Goal: Task Accomplishment & Management: Understand process/instructions

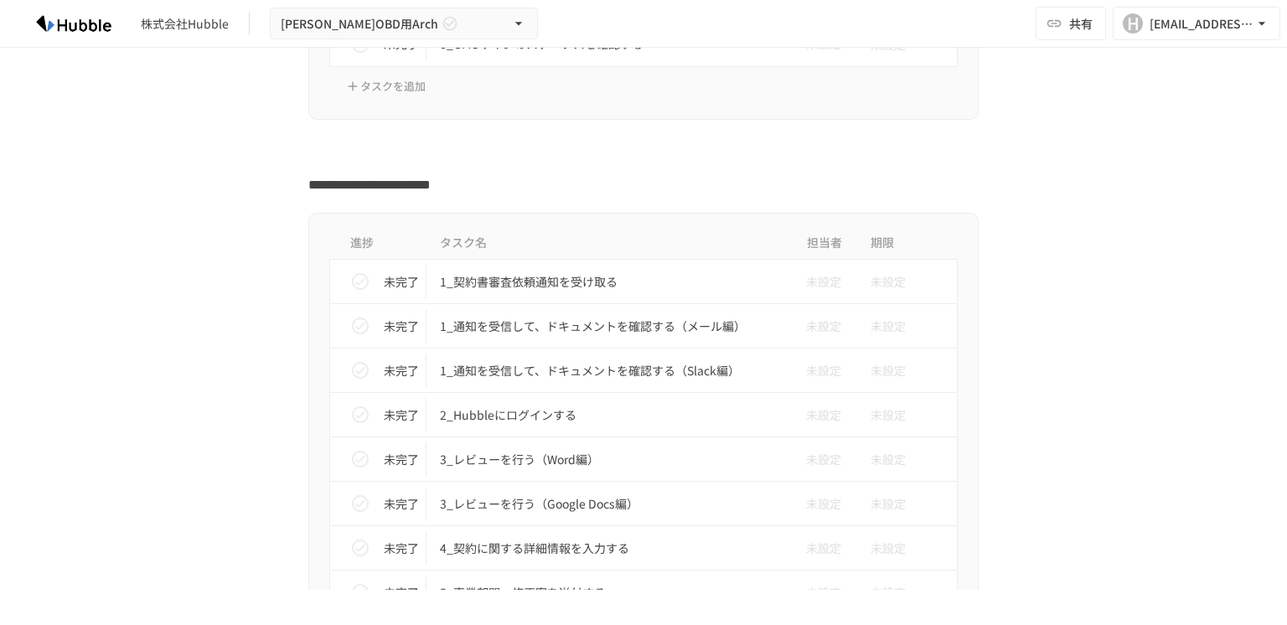
scroll to position [4701, 0]
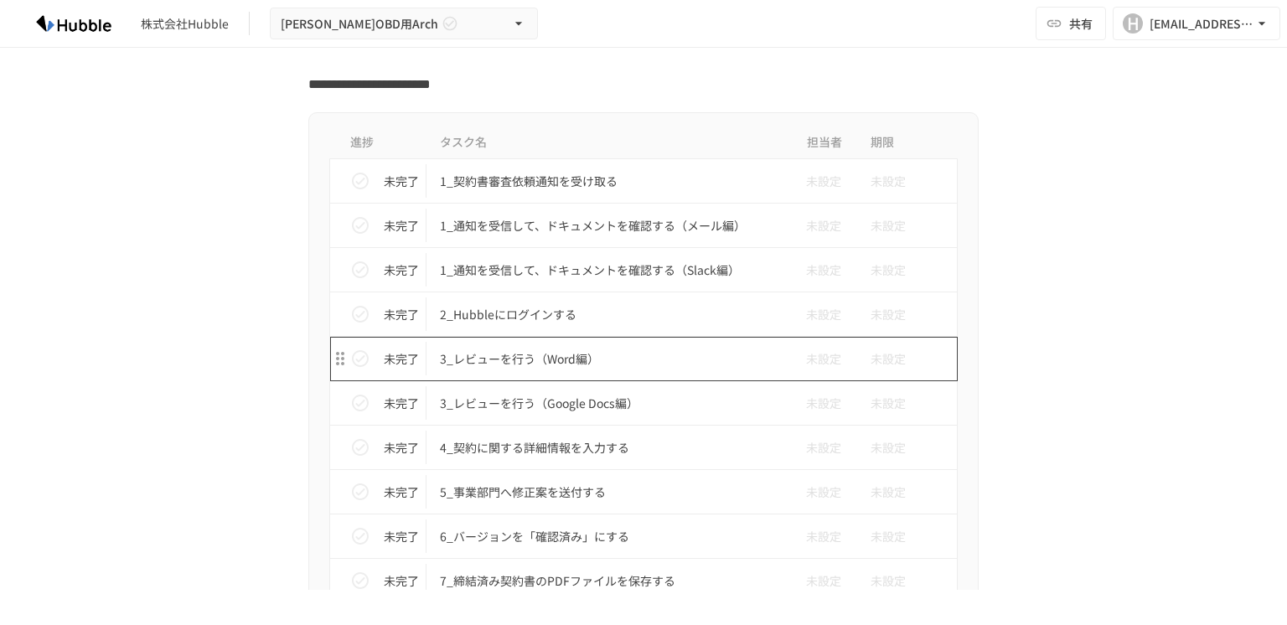
click at [479, 349] on p "3_レビューを行う（Word編）" at bounding box center [608, 359] width 337 height 21
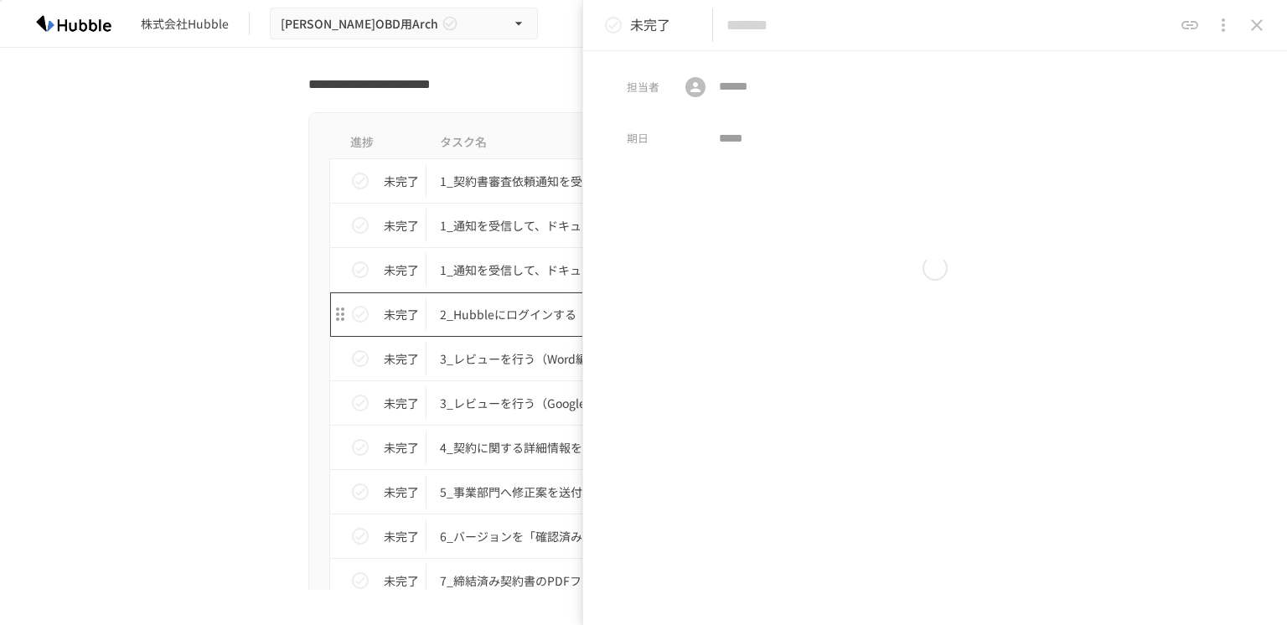
type input "**********"
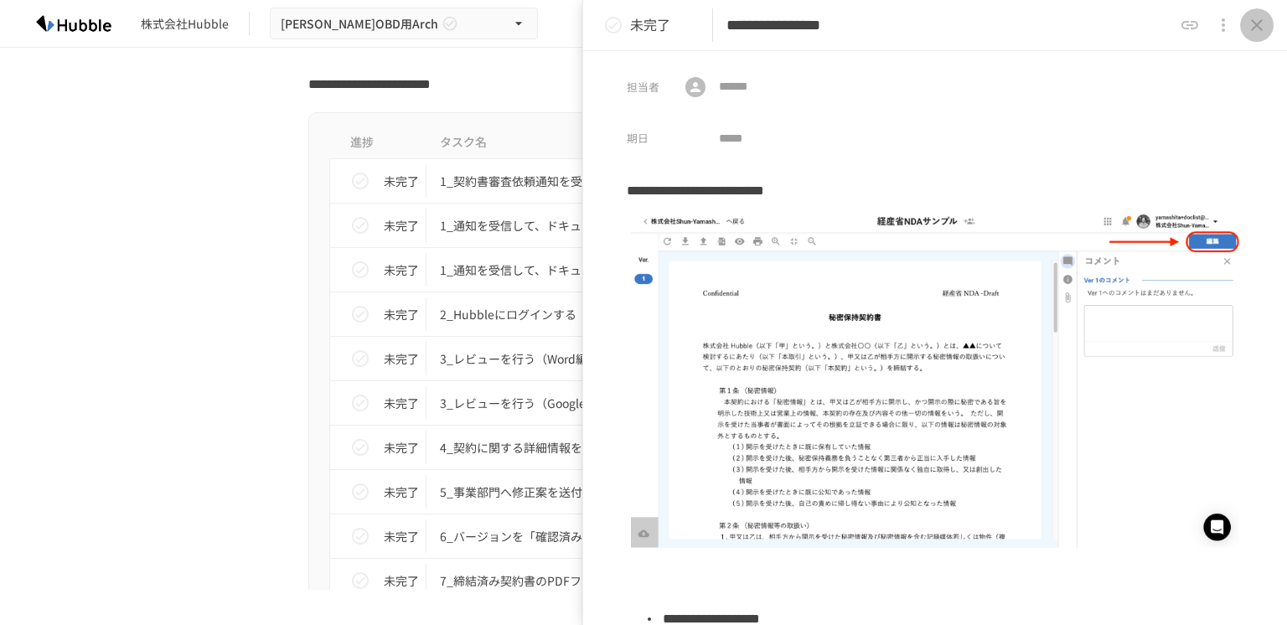
click at [1264, 27] on icon "close drawer" at bounding box center [1257, 25] width 20 height 20
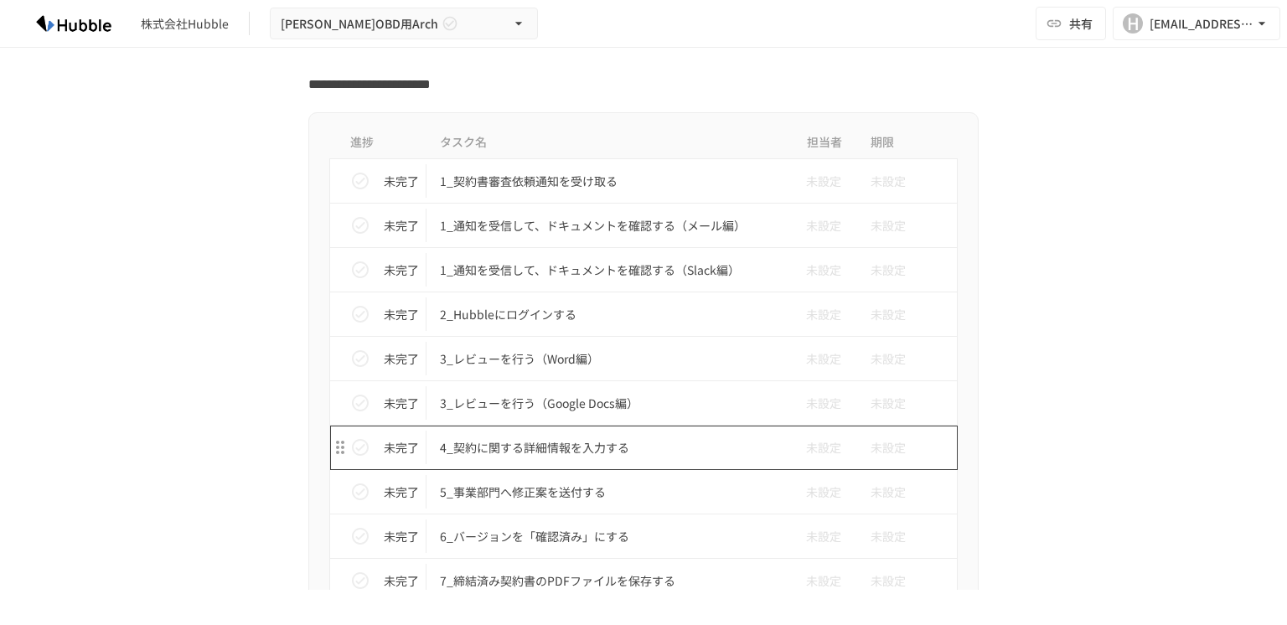
click at [581, 438] on p "4_契約に関する詳細情報を入力する" at bounding box center [608, 448] width 337 height 21
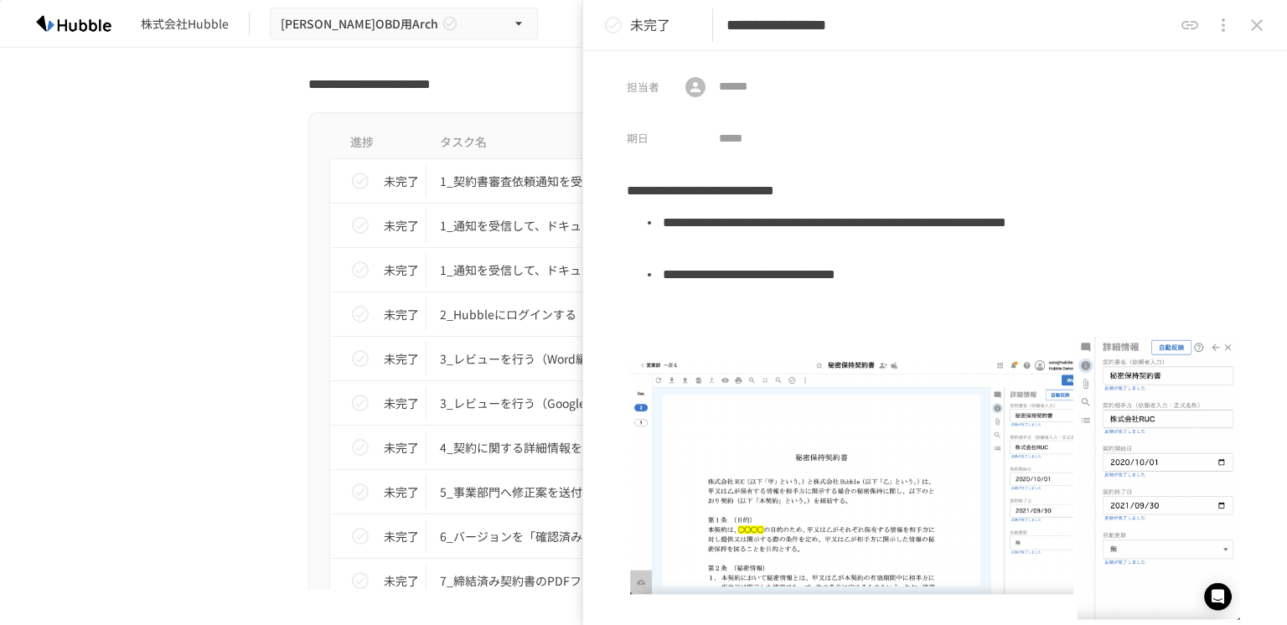
click at [1251, 23] on icon "close drawer" at bounding box center [1257, 25] width 20 height 20
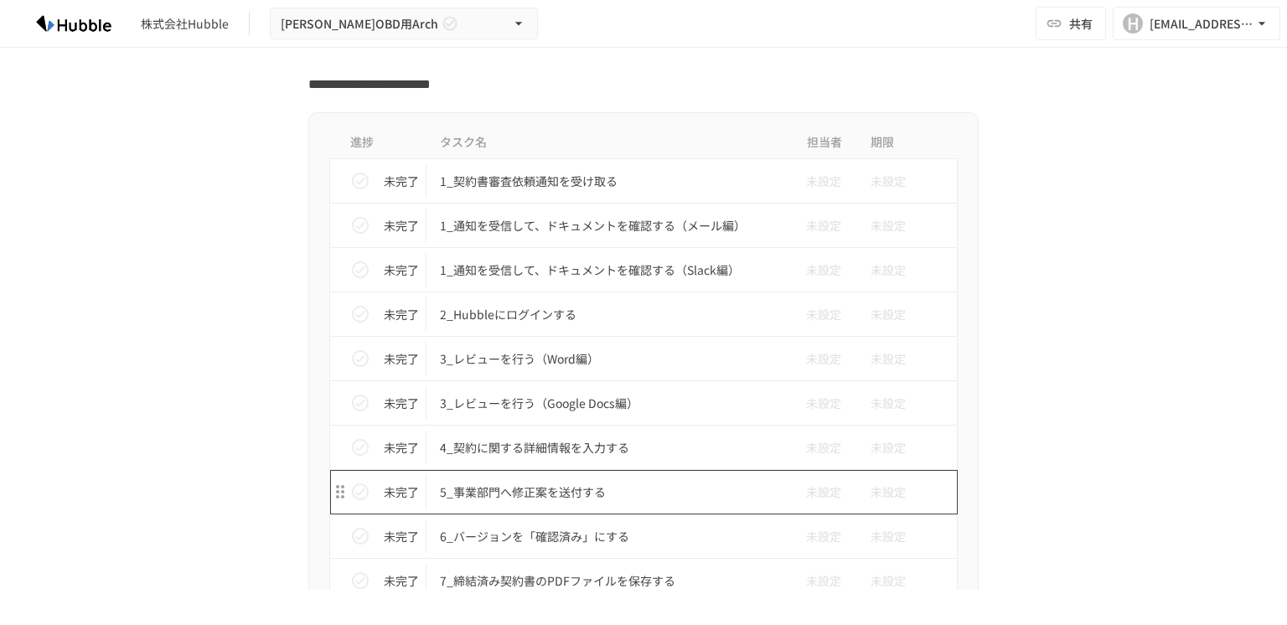
click at [477, 482] on p "5_事業部門へ修正案を送付する" at bounding box center [608, 492] width 337 height 21
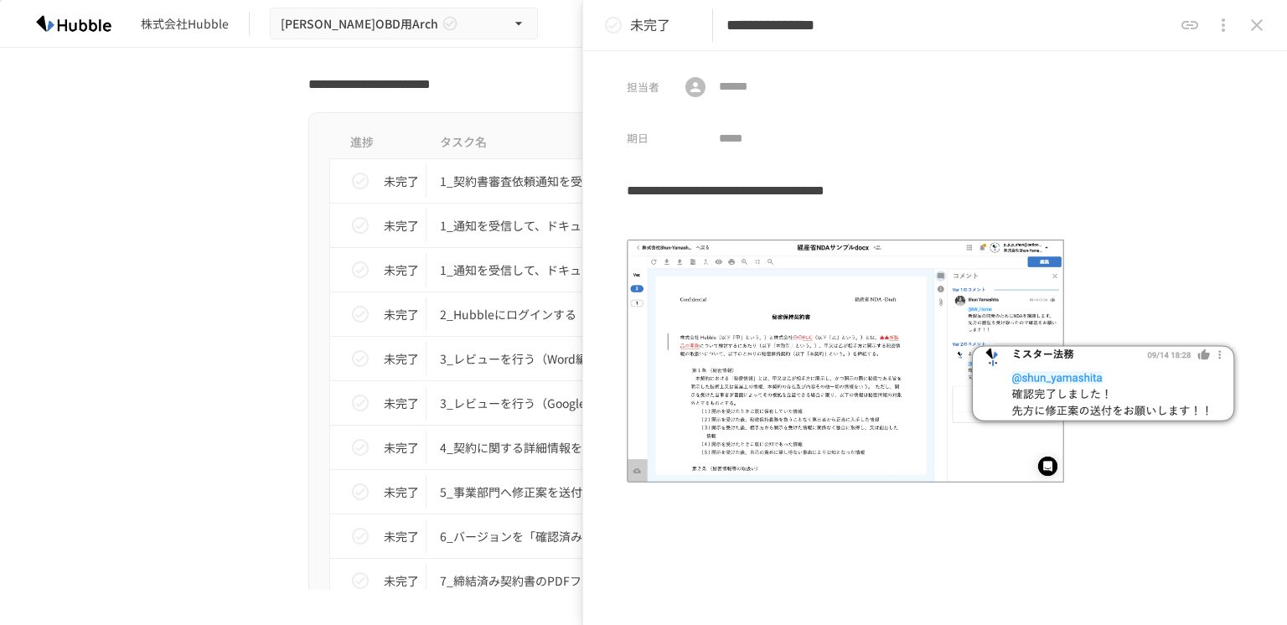
click at [1265, 22] on icon "close drawer" at bounding box center [1257, 25] width 20 height 20
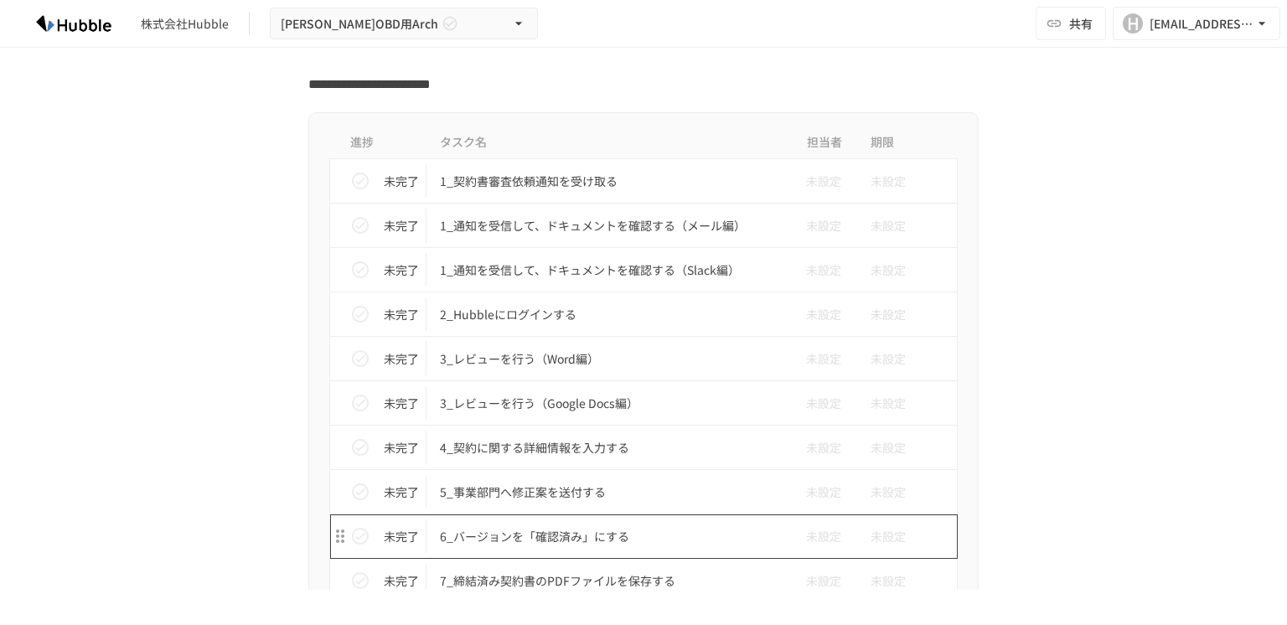
click at [521, 526] on p "6_バージョンを「確認済み」にする" at bounding box center [608, 536] width 337 height 21
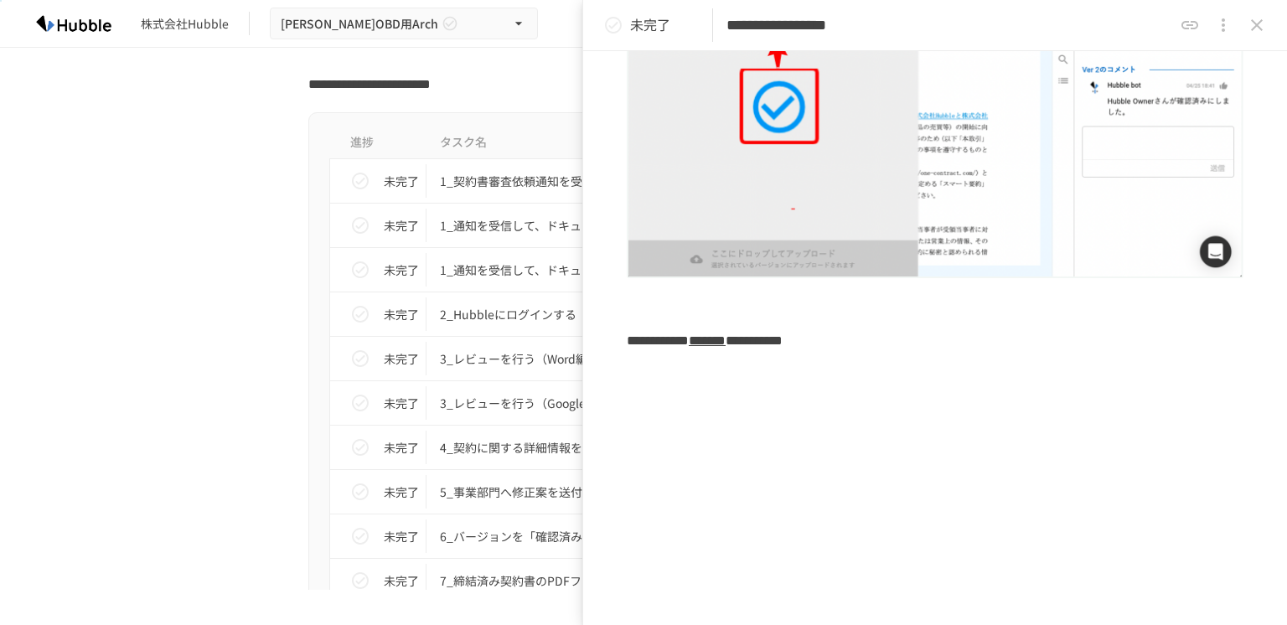
scroll to position [768, 0]
